Goal: Task Accomplishment & Management: Use online tool/utility

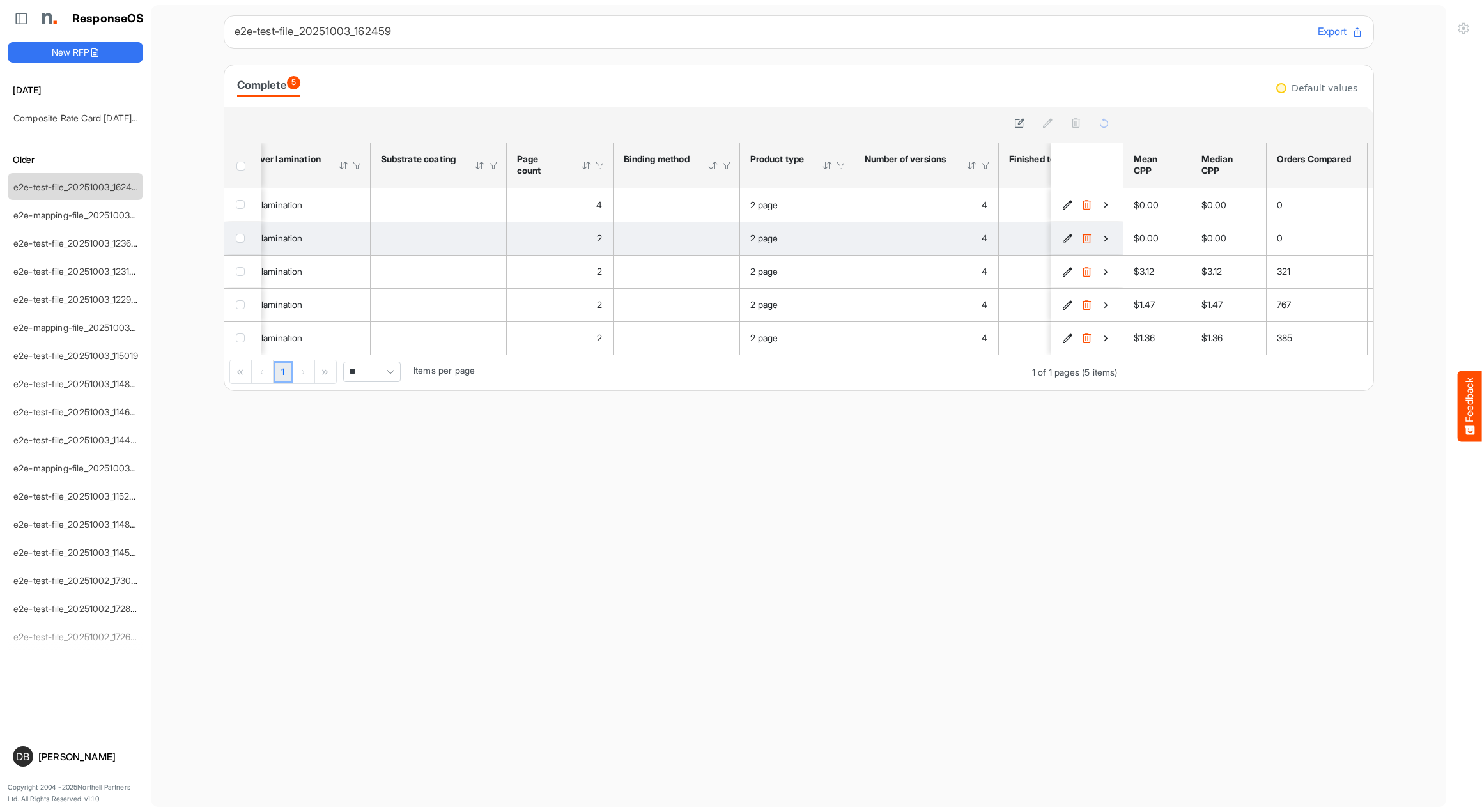
scroll to position [0, 1673]
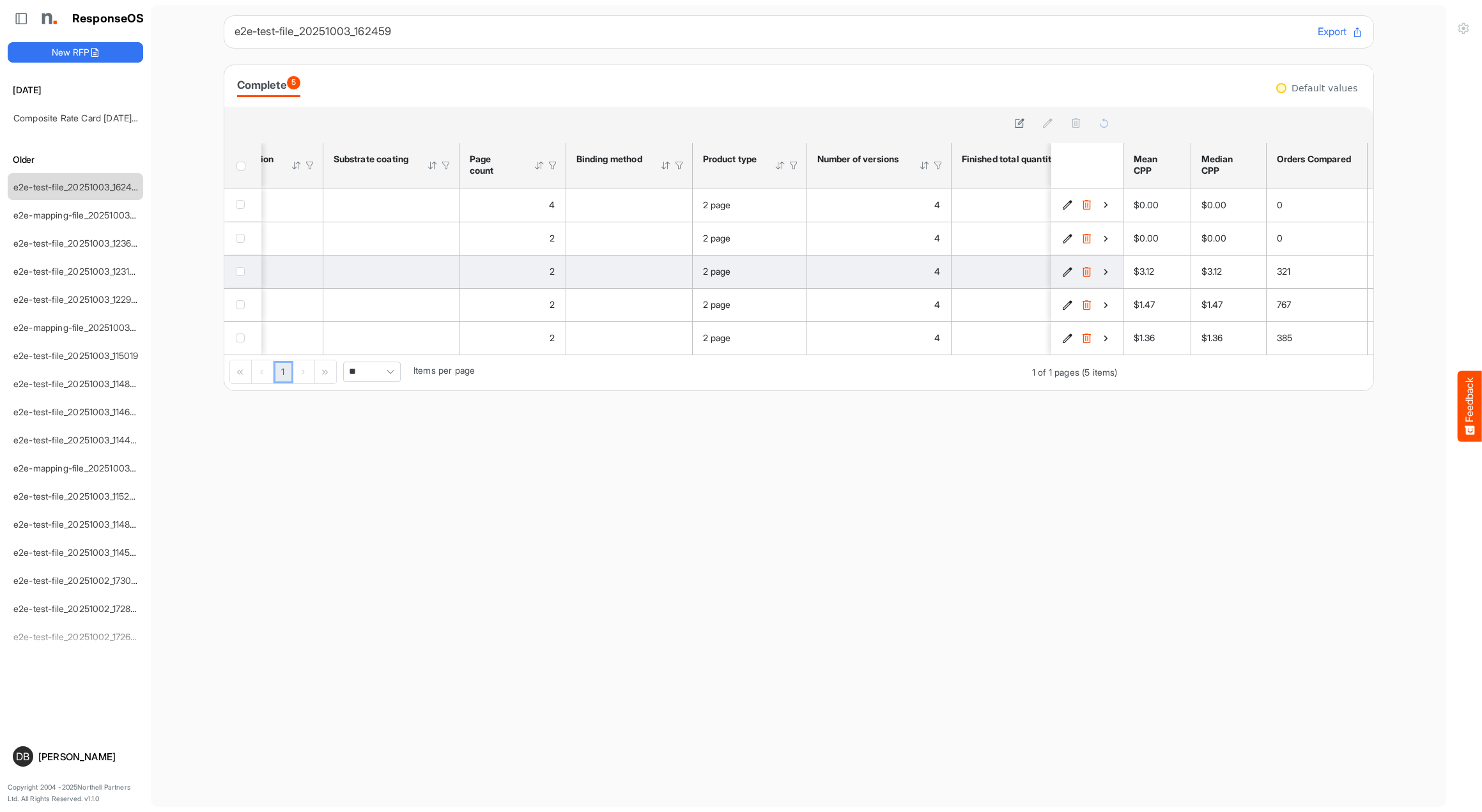
click at [1109, 273] on icon "f0e98804-37dc-4d20-b411-2f04bf6a75d0 is template cell Column Header" at bounding box center [1105, 271] width 10 height 10
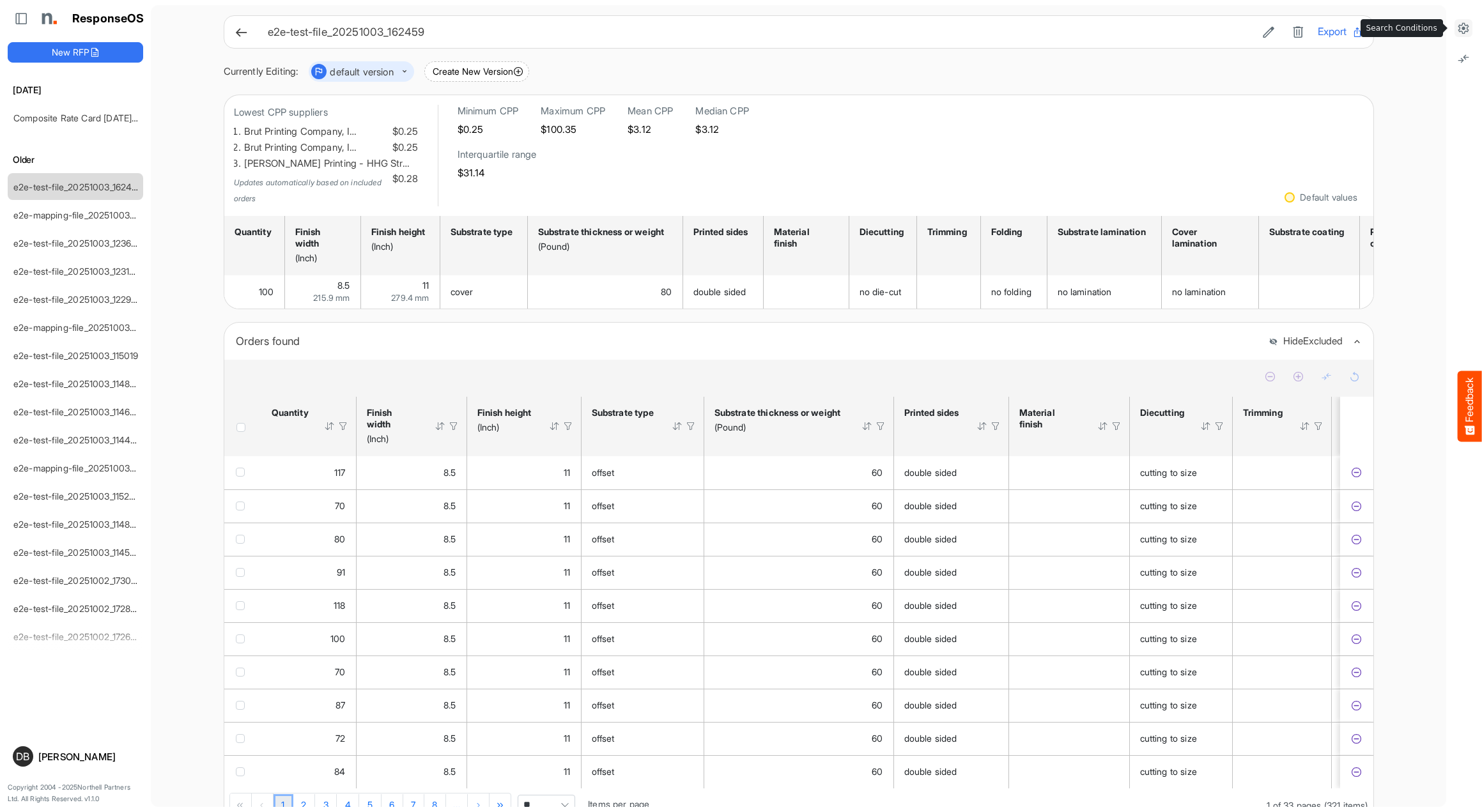
click at [1469, 26] on icon at bounding box center [1464, 28] width 13 height 13
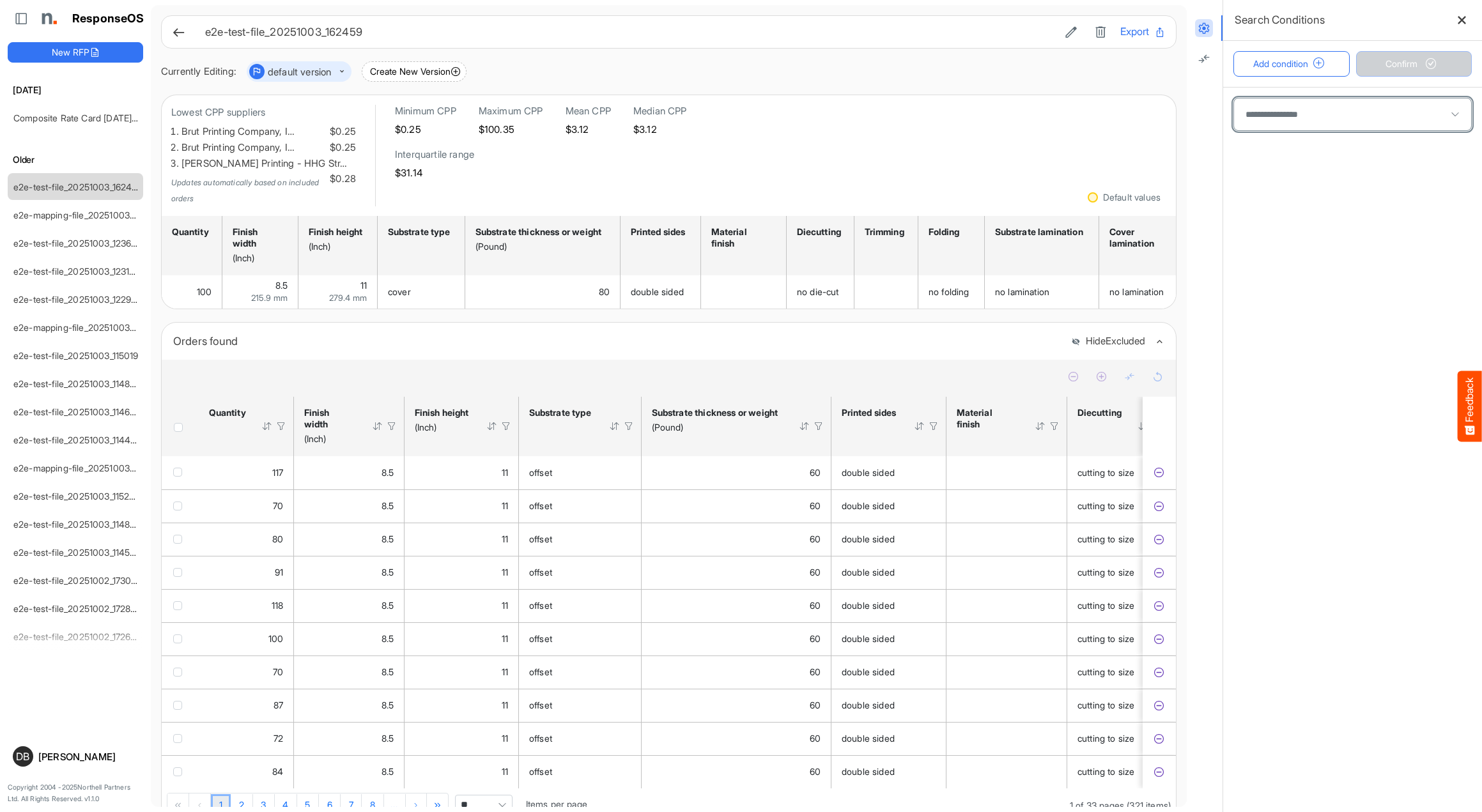
click at [1312, 108] on span at bounding box center [1352, 115] width 237 height 32
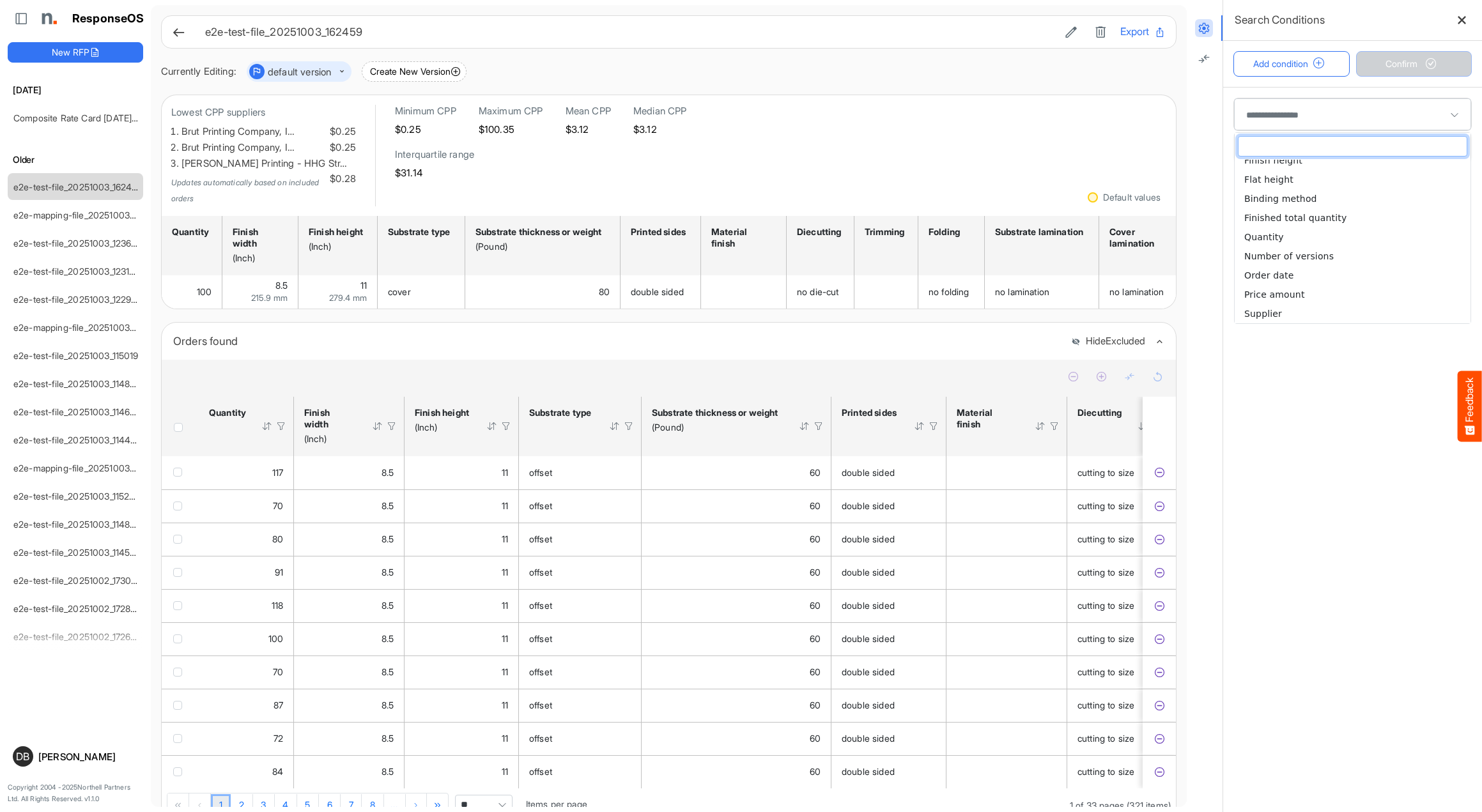
scroll to position [354, 0]
click at [1330, 304] on li "Supplier" at bounding box center [1352, 313] width 236 height 19
type input "********"
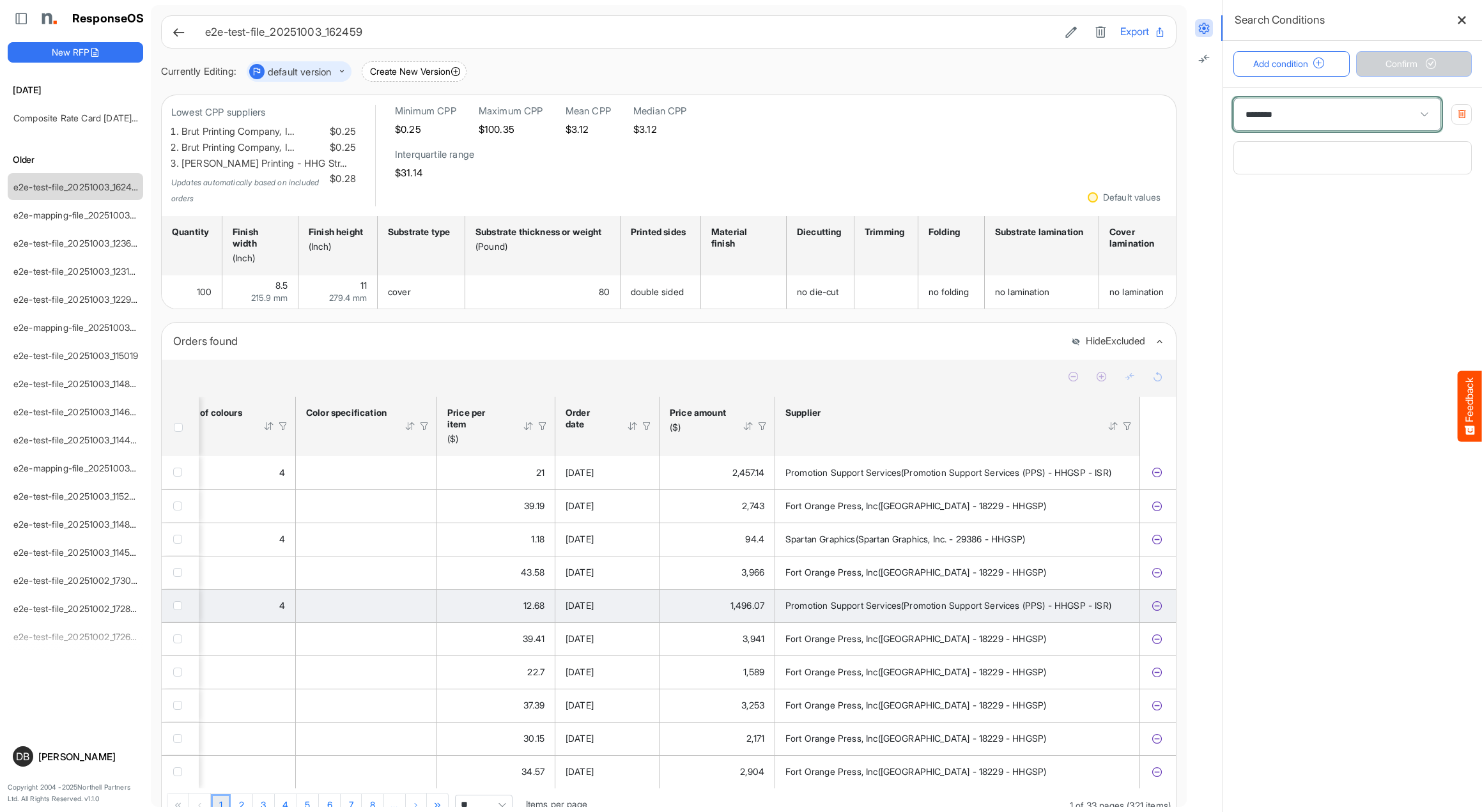
scroll to position [0, 2501]
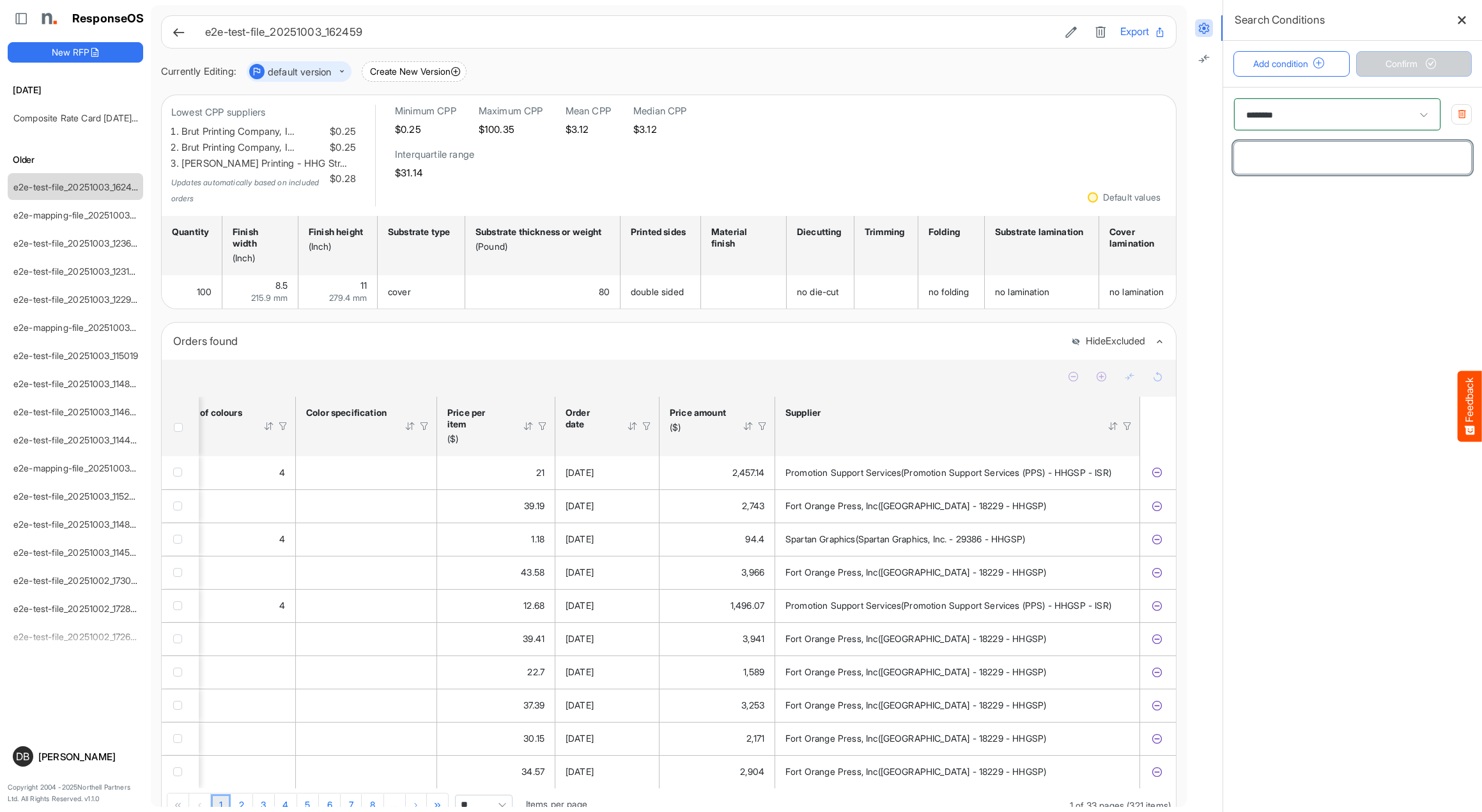
click at [1329, 168] on input "text" at bounding box center [1352, 158] width 237 height 32
type input "****"
click at [1414, 64] on button "Confirm" at bounding box center [1414, 63] width 116 height 26
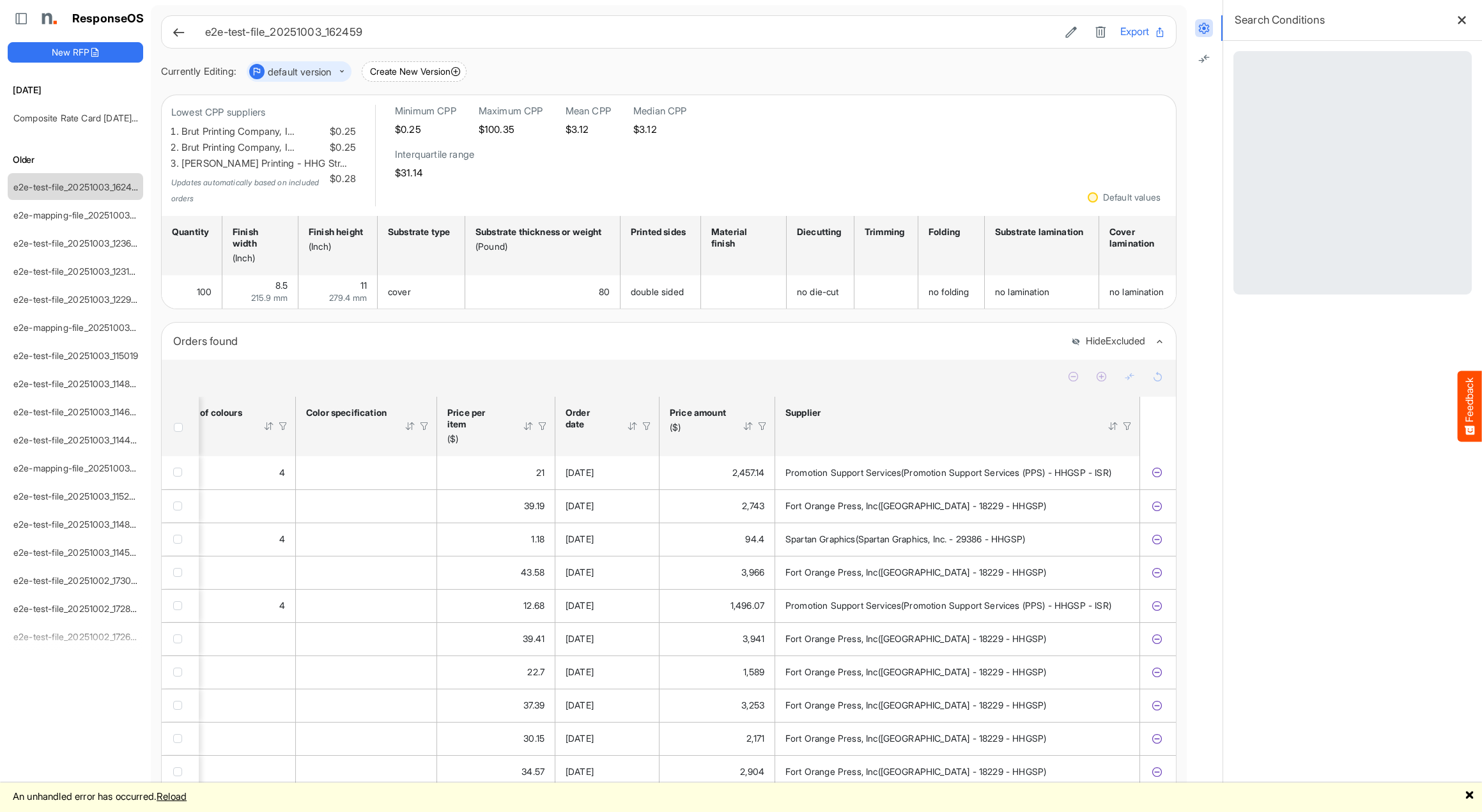
click at [187, 801] on link "Reload" at bounding box center [171, 796] width 30 height 12
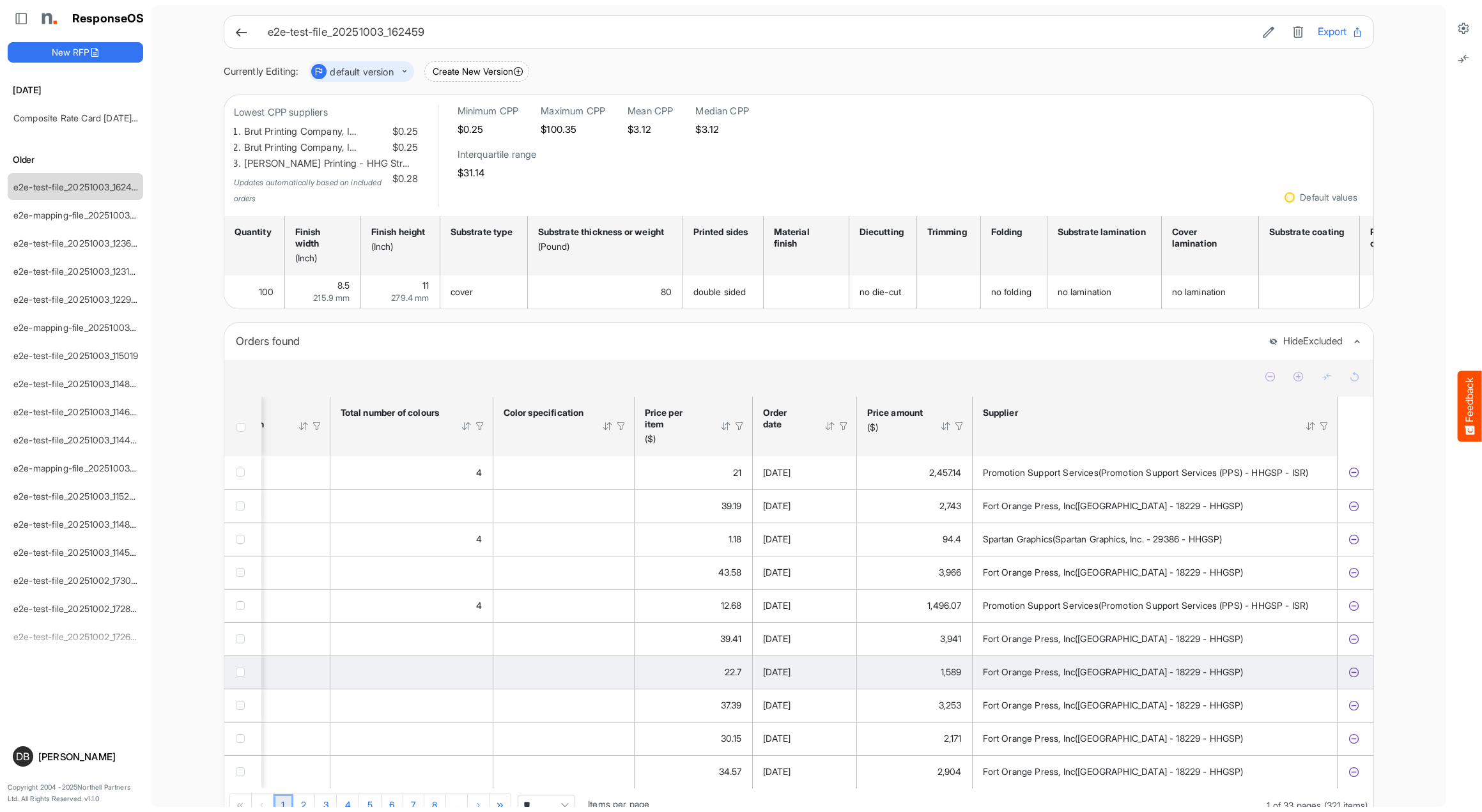
scroll to position [0, 2366]
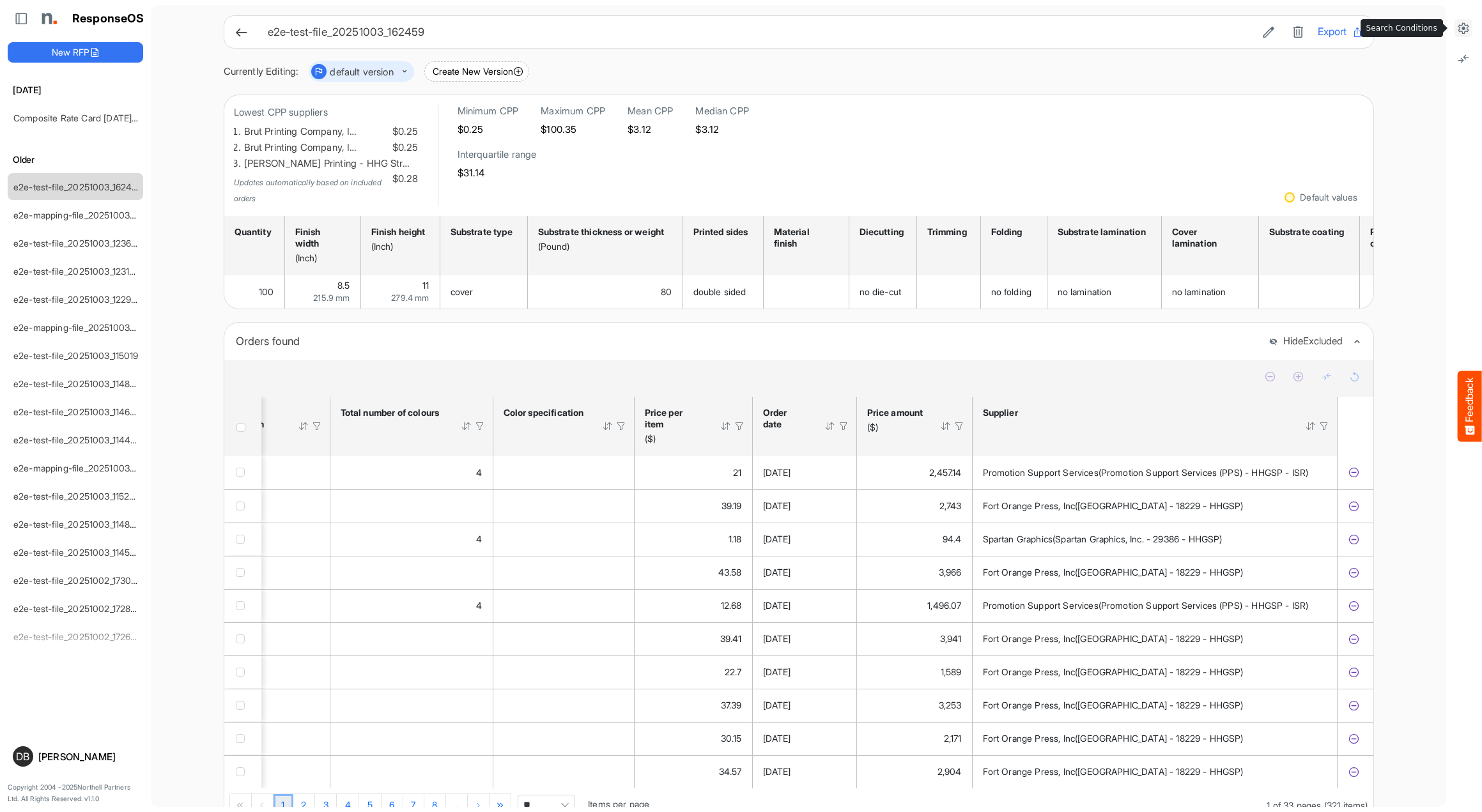
click at [1465, 35] on button at bounding box center [1463, 27] width 18 height 18
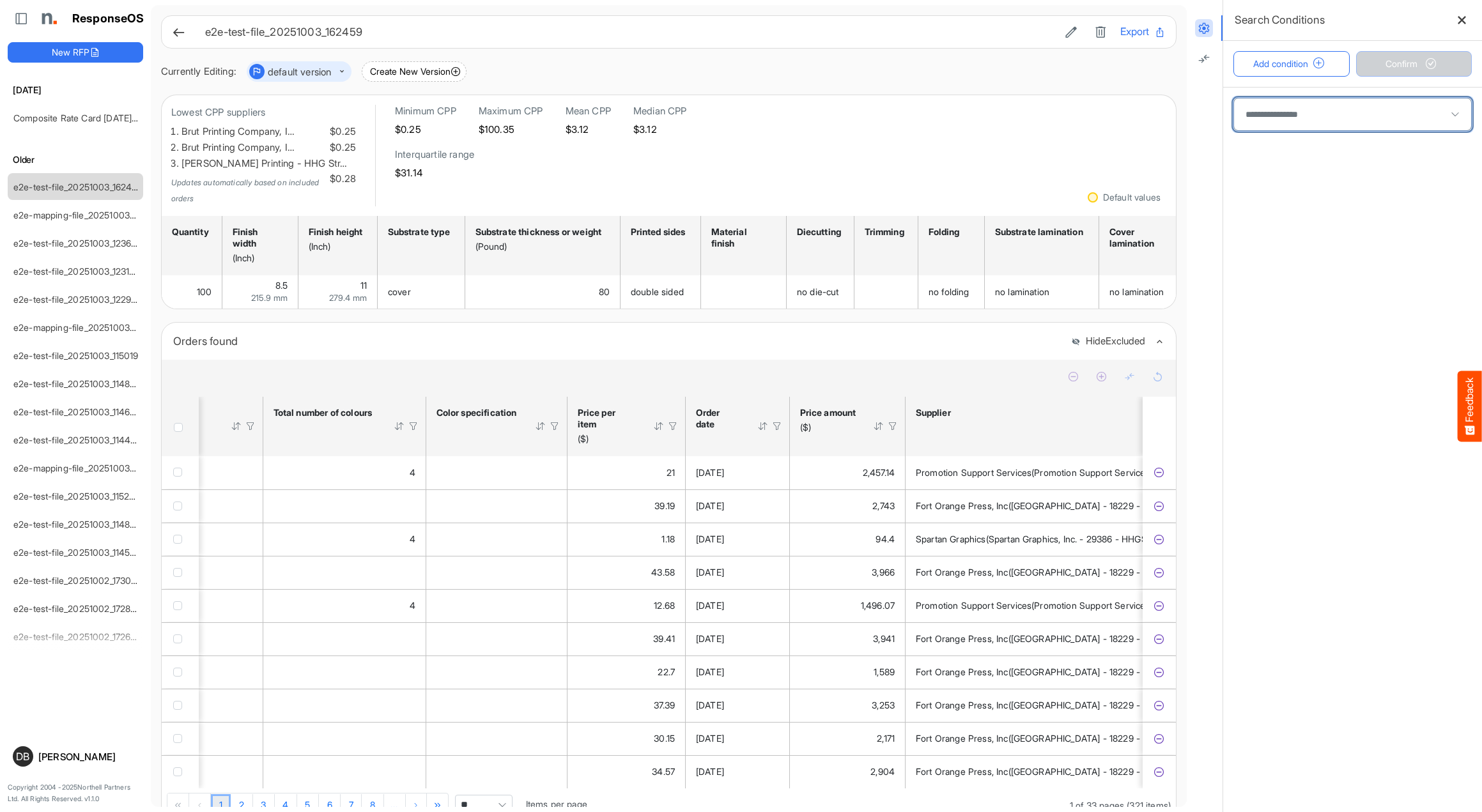
click at [1370, 115] on span at bounding box center [1352, 115] width 237 height 32
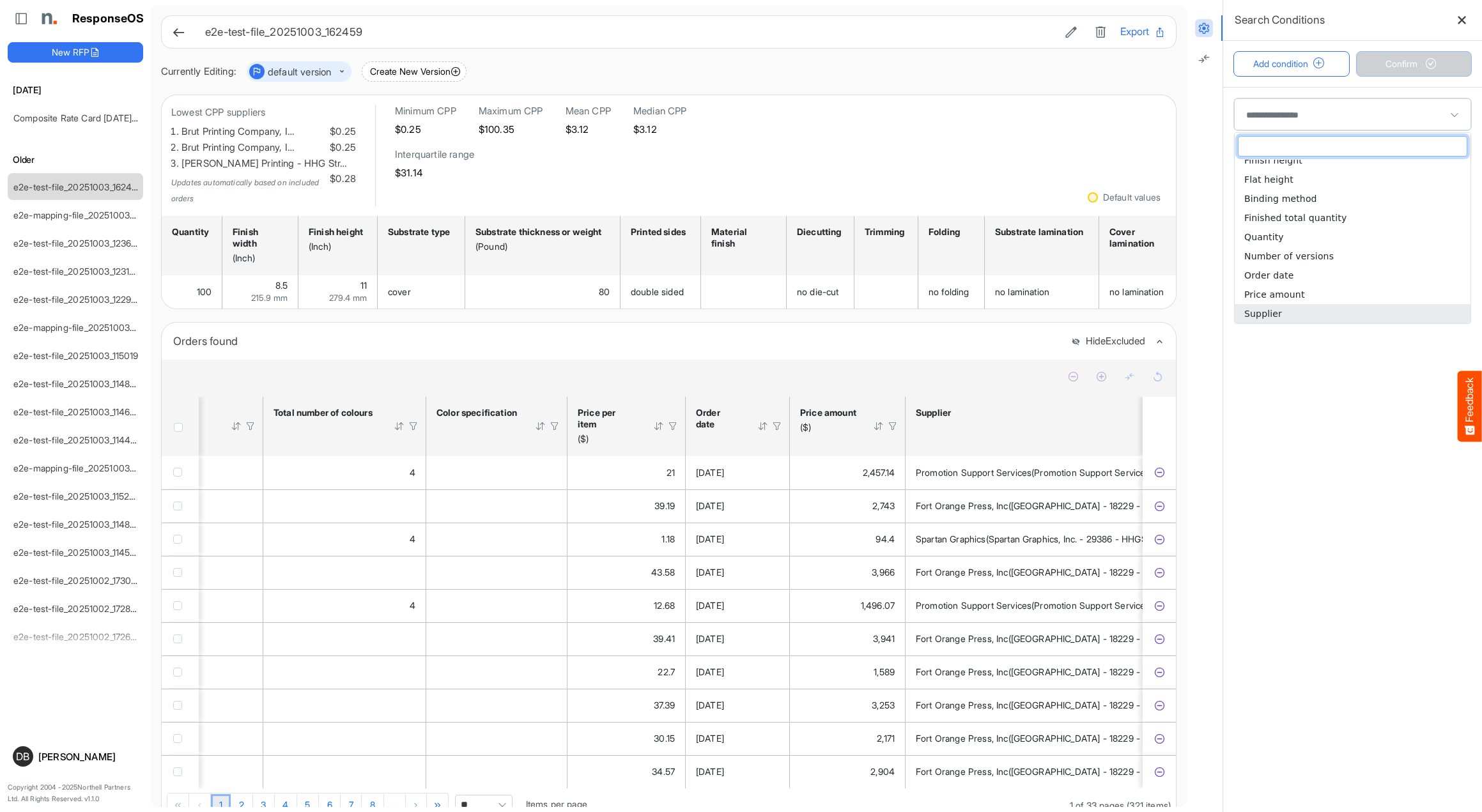
scroll to position [0, 0]
click at [1307, 309] on li "Supplier" at bounding box center [1352, 313] width 236 height 19
type input "********"
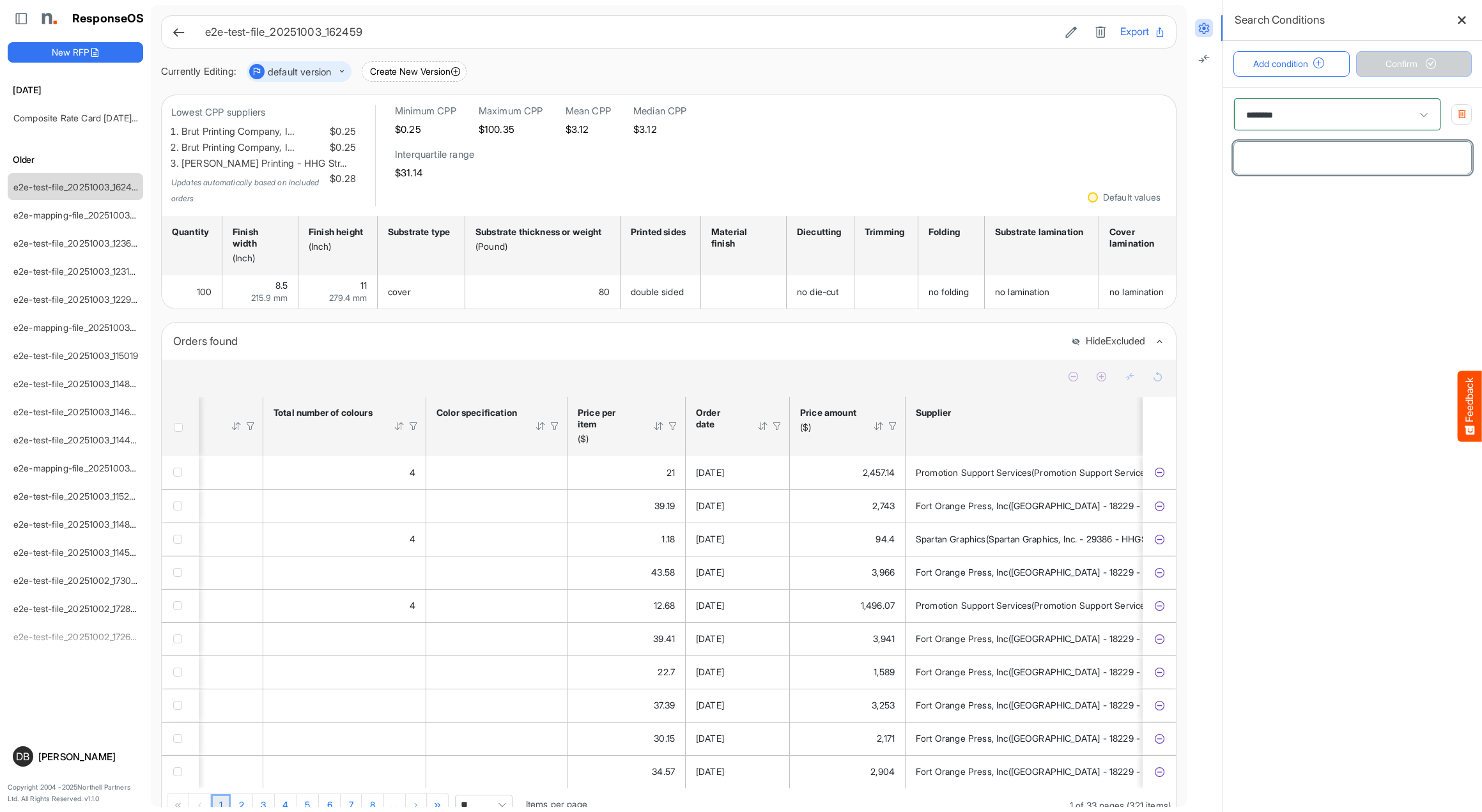
click at [1314, 164] on input "text" at bounding box center [1352, 158] width 237 height 32
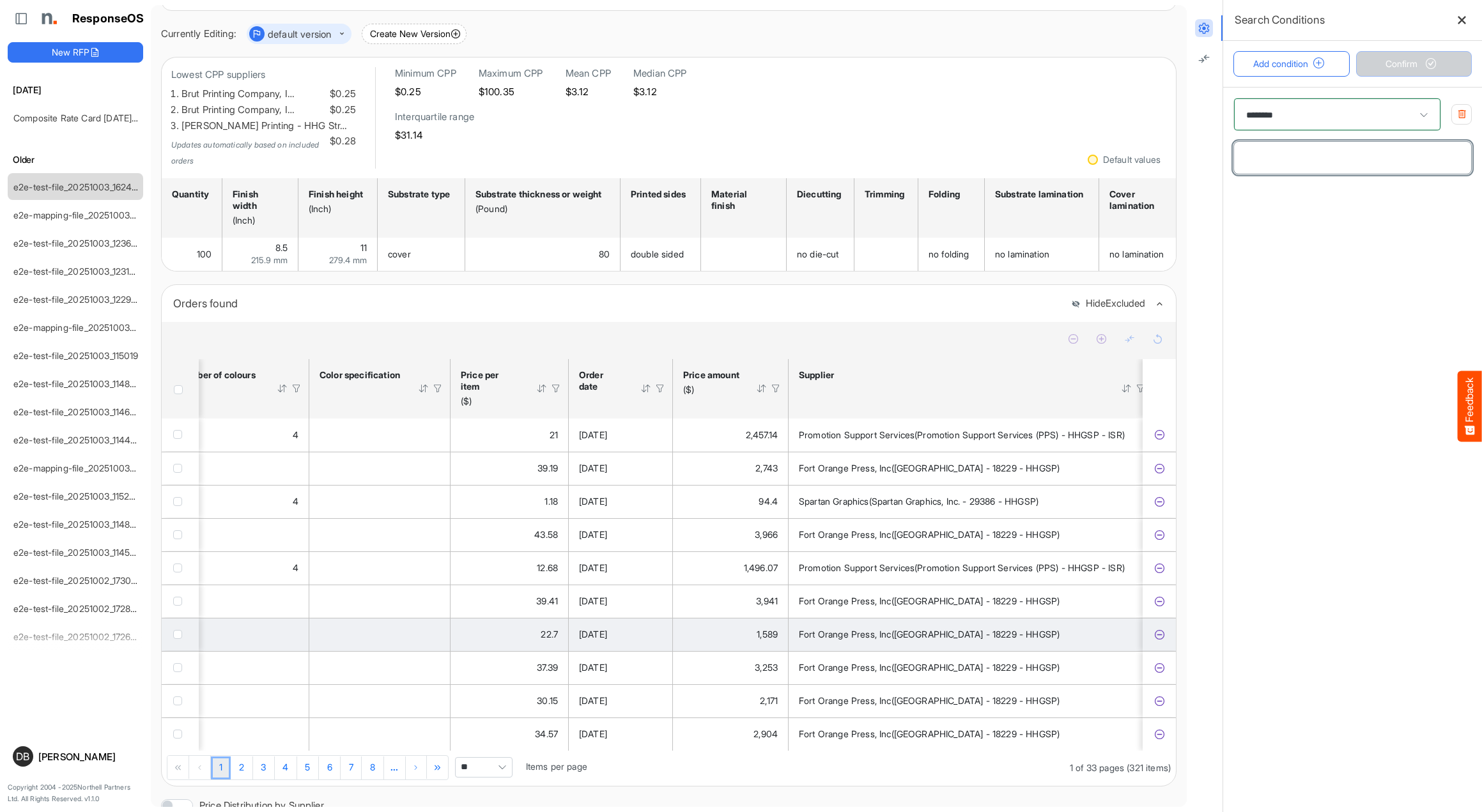
scroll to position [58, 0]
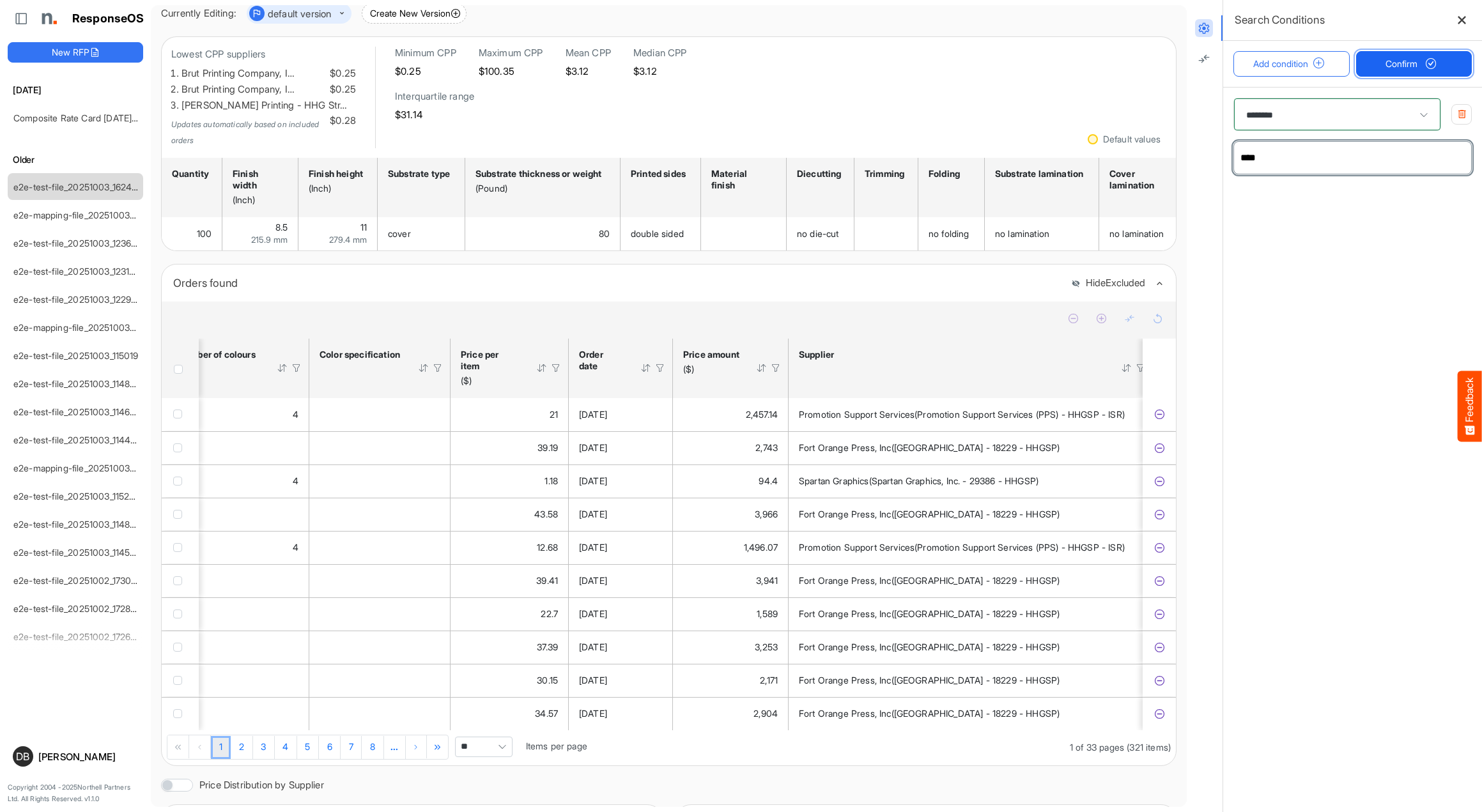
type input "****"
click at [1418, 65] on span "Confirm" at bounding box center [1413, 63] width 56 height 14
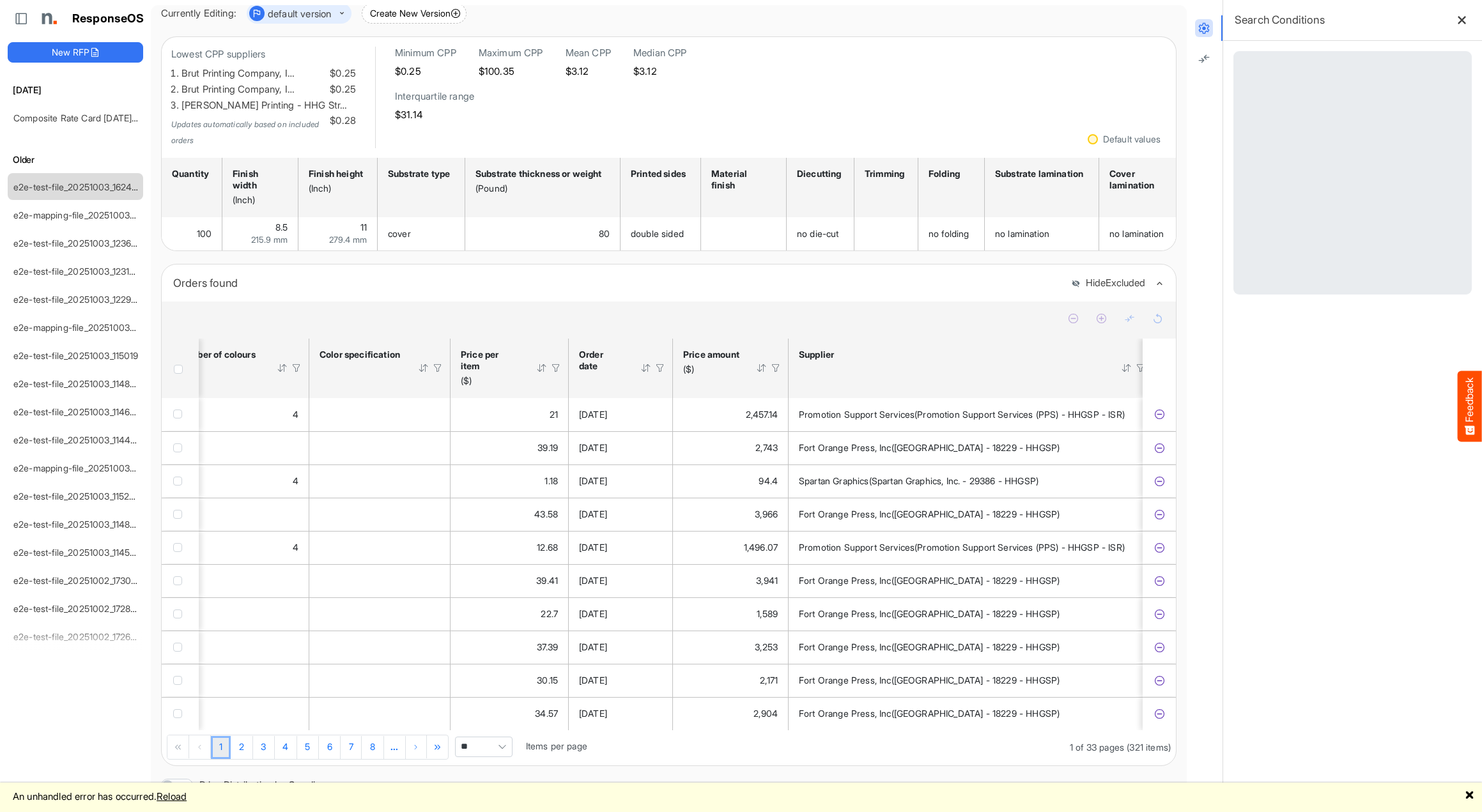
click at [184, 798] on link "Reload" at bounding box center [171, 796] width 30 height 12
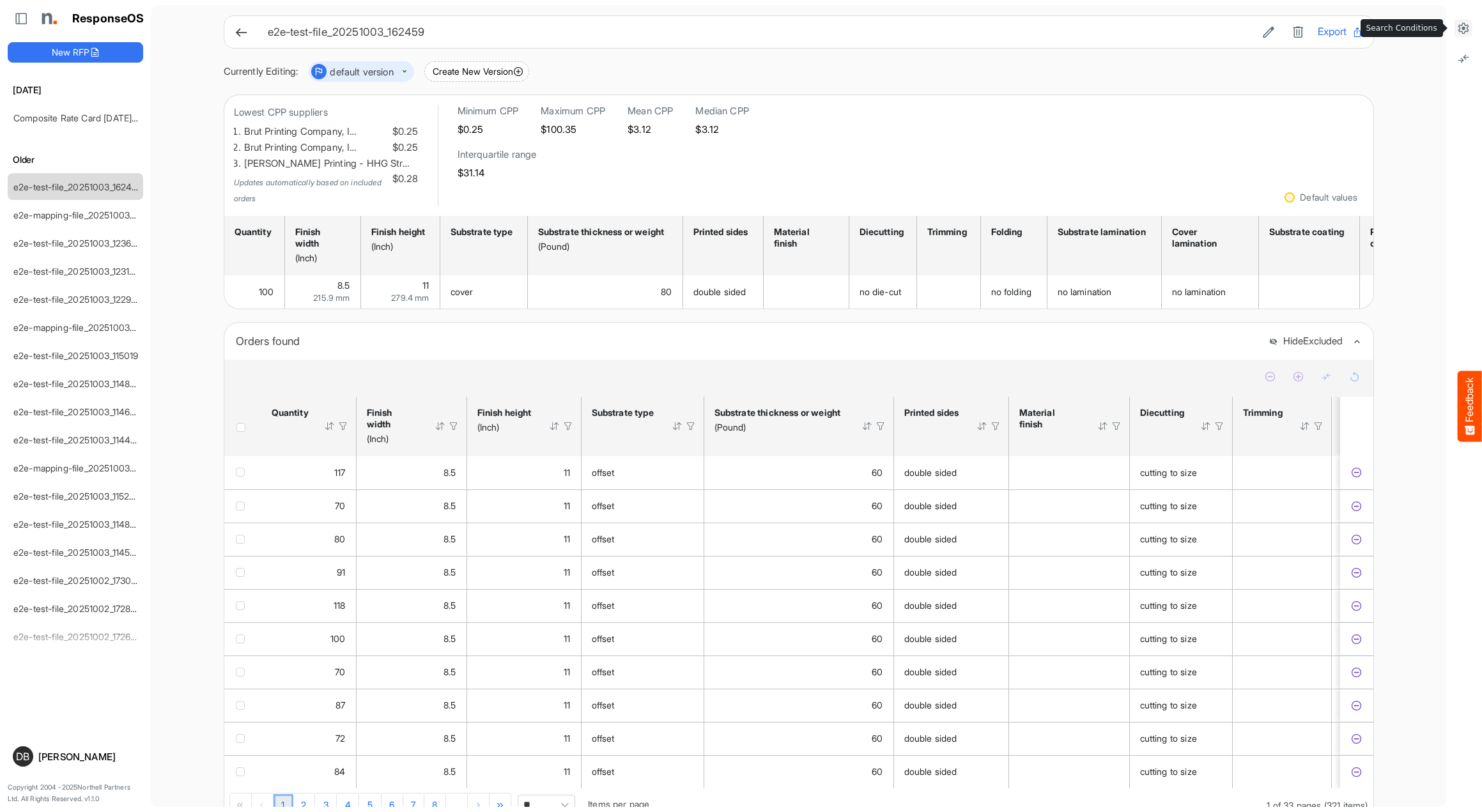
click at [1459, 29] on icon at bounding box center [1464, 28] width 13 height 13
